Goal: Information Seeking & Learning: Learn about a topic

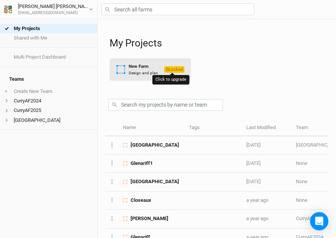
click at [175, 69] on span "Locked" at bounding box center [174, 69] width 20 height 6
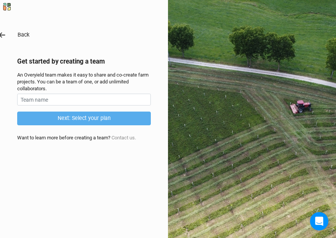
click at [2, 34] on icon "button" at bounding box center [2, 35] width 8 height 8
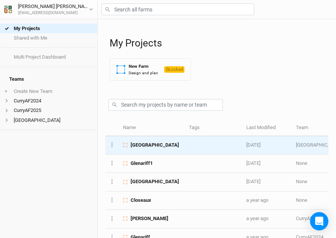
click at [152, 146] on span "[GEOGRAPHIC_DATA]" at bounding box center [154, 145] width 48 height 7
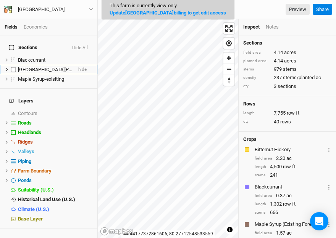
click at [25, 67] on span "[GEOGRAPHIC_DATA][PERSON_NAME]" at bounding box center [59, 70] width 83 height 6
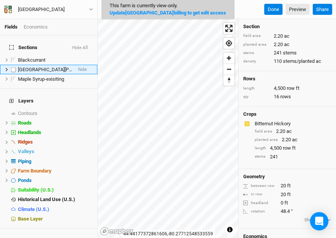
click at [13, 65] on label at bounding box center [14, 70] width 10 height 10
click at [13, 67] on input "checkbox" at bounding box center [13, 69] width 5 height 5
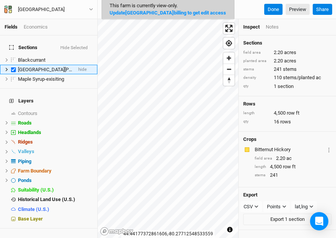
click at [42, 67] on span "[GEOGRAPHIC_DATA][PERSON_NAME]" at bounding box center [59, 70] width 83 height 6
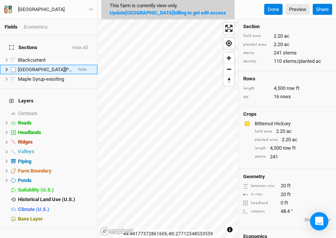
click at [42, 67] on span "[GEOGRAPHIC_DATA][PERSON_NAME]" at bounding box center [59, 70] width 83 height 6
click at [14, 65] on label at bounding box center [14, 70] width 10 height 10
click at [14, 67] on input "checkbox" at bounding box center [13, 69] width 5 height 5
checkbox input "true"
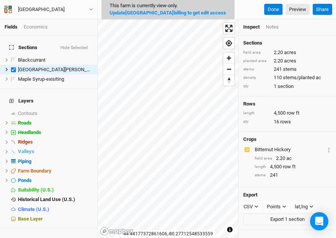
click at [38, 27] on div "Economics" at bounding box center [36, 27] width 24 height 7
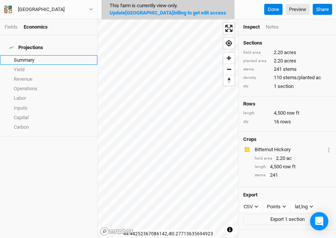
click at [23, 55] on link "Summary" at bounding box center [48, 60] width 97 height 10
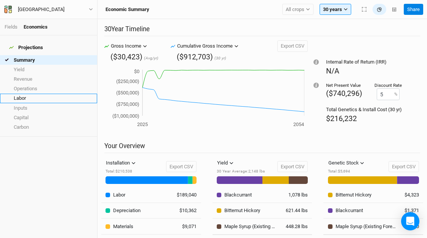
click at [22, 94] on link "Labor" at bounding box center [48, 99] width 97 height 10
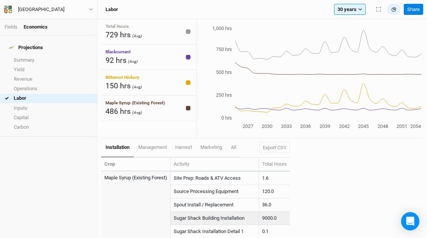
scroll to position [829, 0]
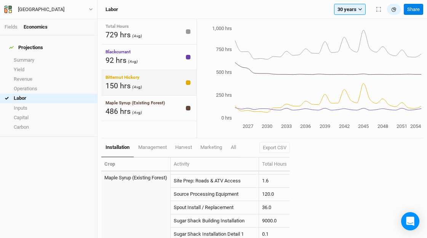
click at [124, 80] on span "Bitternut Hickory" at bounding box center [123, 77] width 34 height 5
click at [124, 80] on span "Bitternut Hickory" at bounding box center [122, 77] width 33 height 5
click at [159, 54] on div "Blackcurrant 92 hrs (Avg)" at bounding box center [148, 58] width 95 height 26
click at [156, 108] on div "486 hrs (Avg)" at bounding box center [135, 111] width 59 height 10
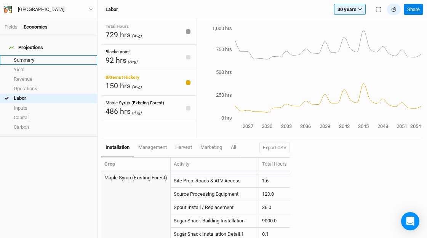
click at [28, 56] on link "Summary" at bounding box center [48, 60] width 97 height 10
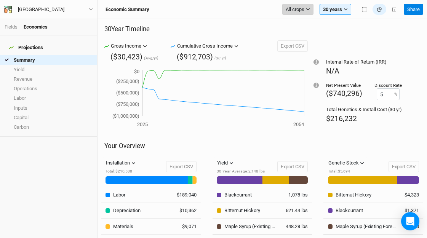
click at [307, 9] on icon "button" at bounding box center [308, 9] width 3 height 2
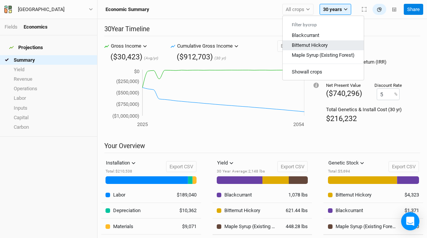
click at [312, 45] on span "Bitternut Hickory" at bounding box center [310, 45] width 36 height 6
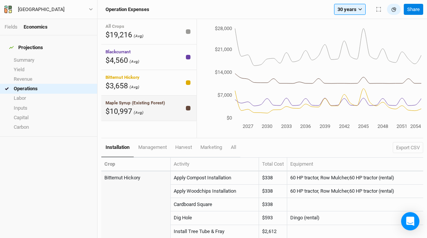
click at [188, 108] on div at bounding box center [188, 108] width 5 height 5
click at [187, 58] on div at bounding box center [188, 57] width 5 height 5
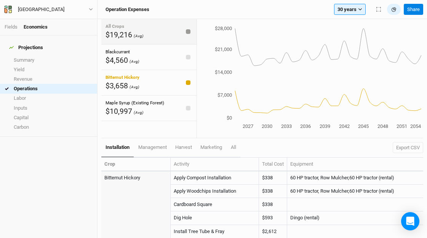
click at [188, 30] on div at bounding box center [188, 31] width 5 height 5
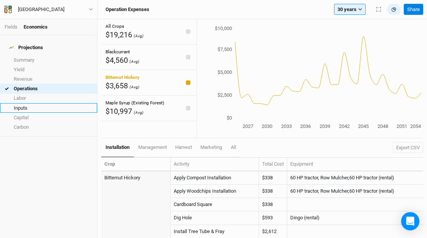
click at [24, 103] on link "Inputs" at bounding box center [48, 108] width 97 height 10
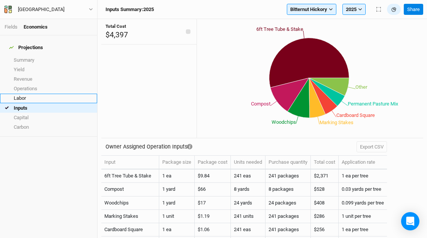
click at [23, 94] on link "Labor" at bounding box center [48, 99] width 97 height 10
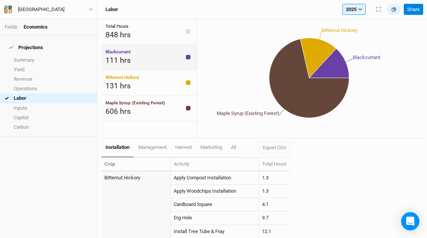
click at [189, 58] on div at bounding box center [188, 57] width 5 height 5
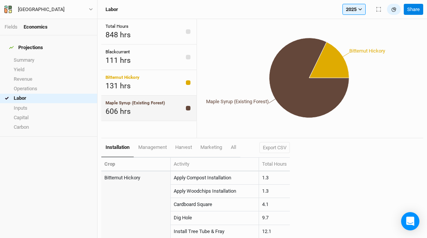
click at [188, 107] on div at bounding box center [188, 108] width 5 height 5
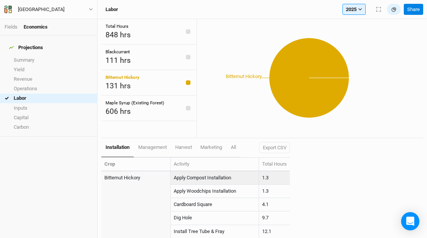
click at [271, 177] on td "1.3" at bounding box center [274, 178] width 31 height 13
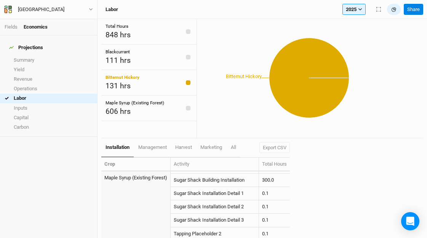
scroll to position [707, 0]
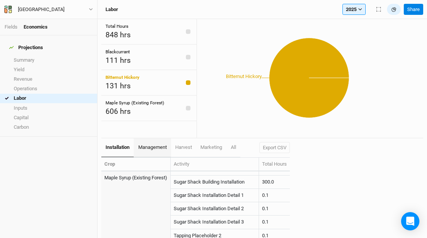
click at [154, 148] on span "management" at bounding box center [152, 147] width 29 height 6
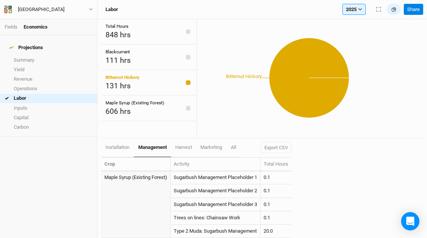
scroll to position [307, 0]
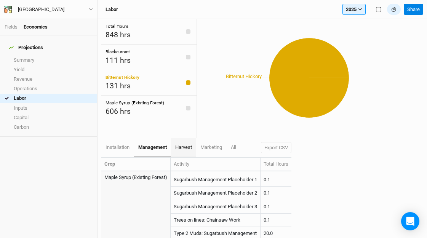
click at [187, 149] on span "harvest" at bounding box center [183, 147] width 17 height 6
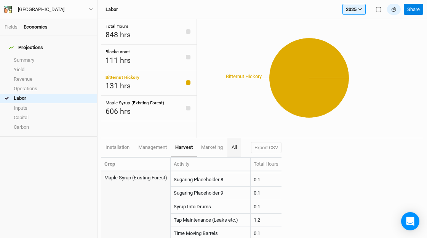
click at [236, 150] on link "All" at bounding box center [235, 147] width 14 height 19
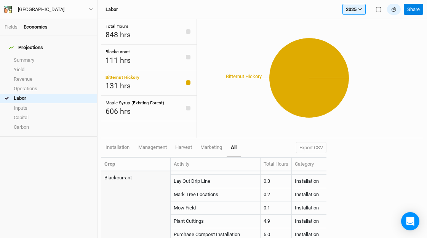
scroll to position [414, 0]
